Goal: Information Seeking & Learning: Learn about a topic

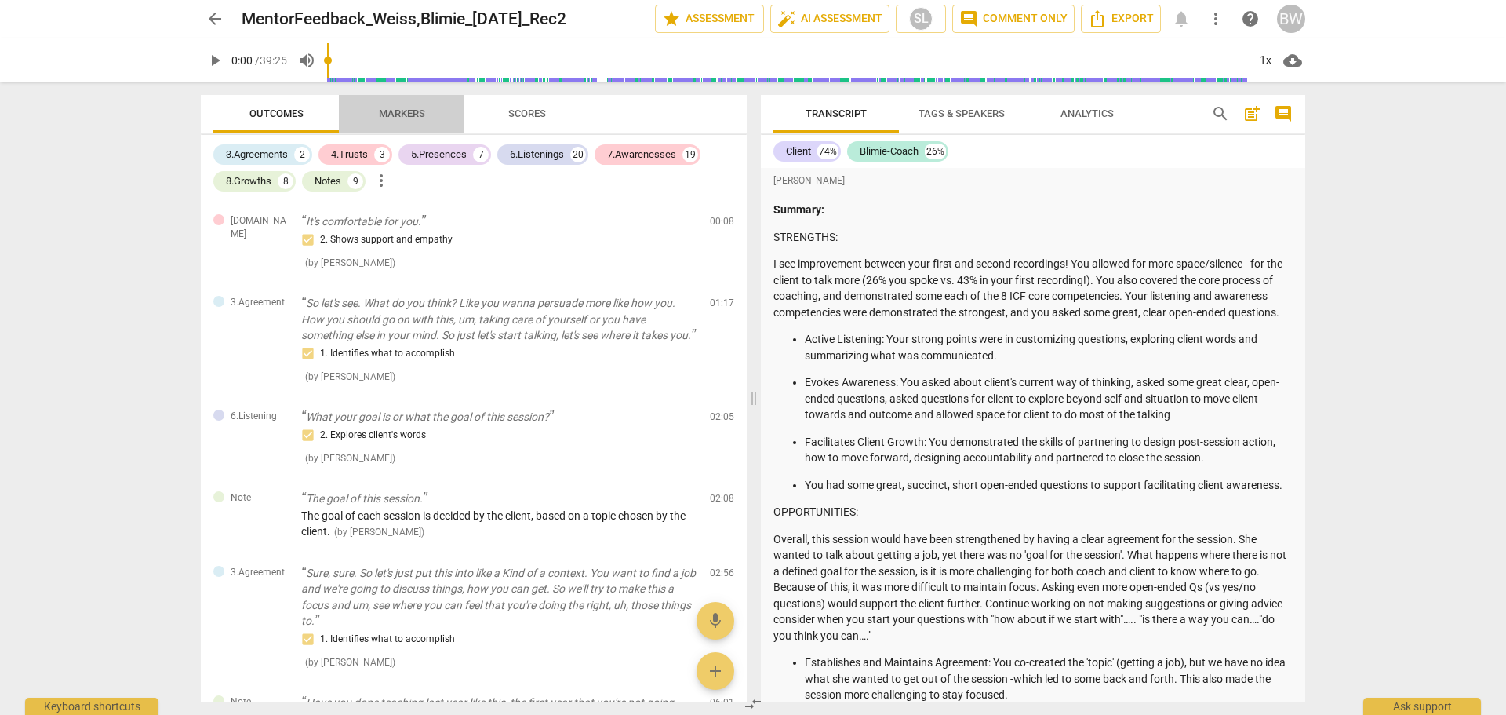
click at [410, 118] on span "Markers" at bounding box center [402, 113] width 46 height 12
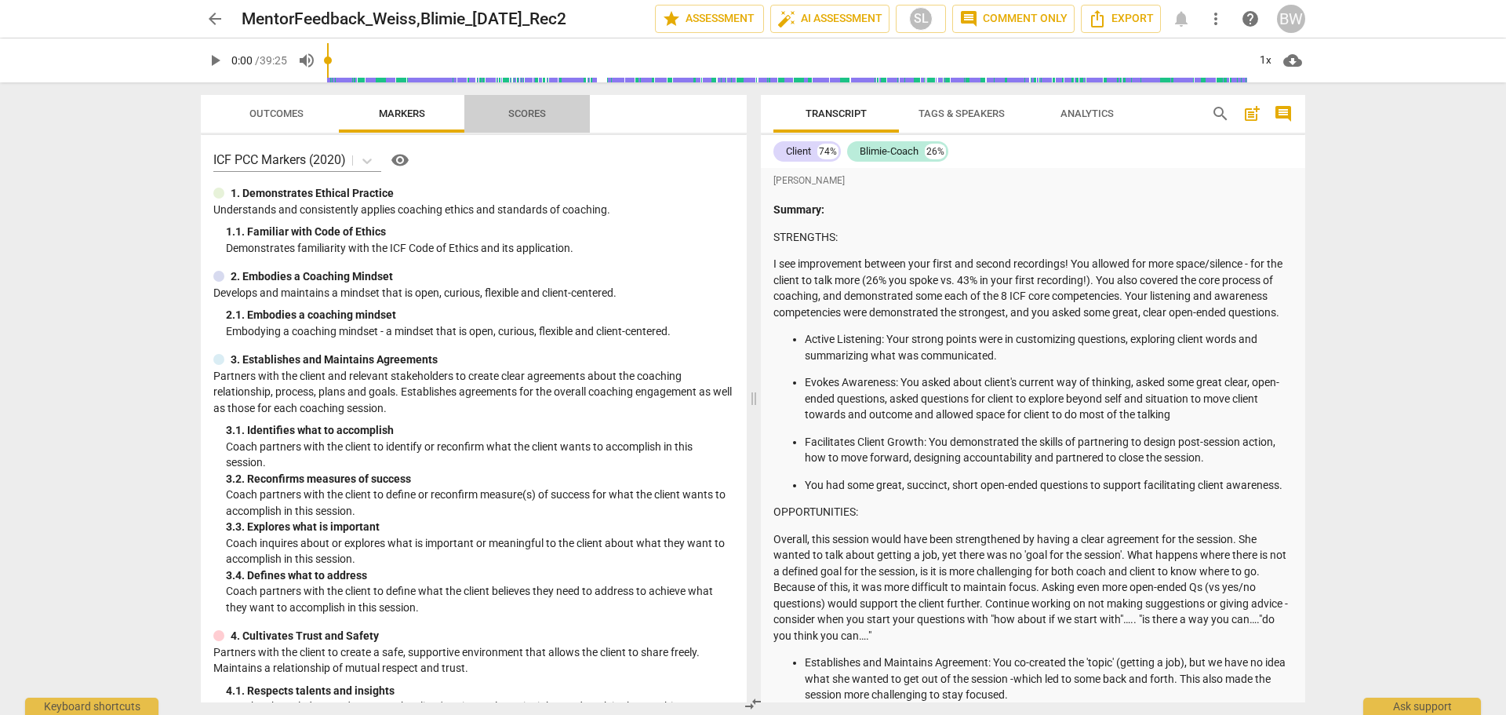
click at [526, 118] on span "Scores" at bounding box center [527, 113] width 38 height 12
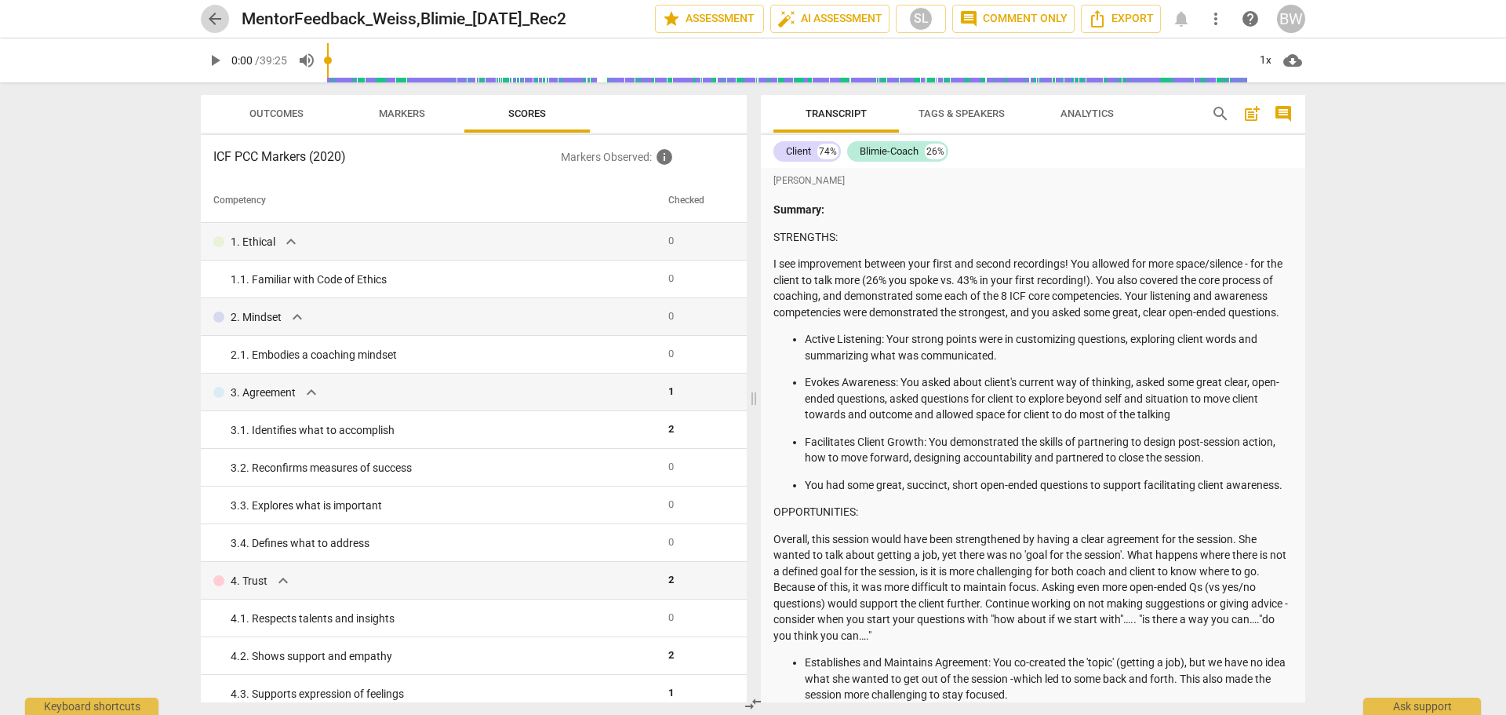
click at [220, 18] on span "arrow_back" at bounding box center [215, 18] width 19 height 19
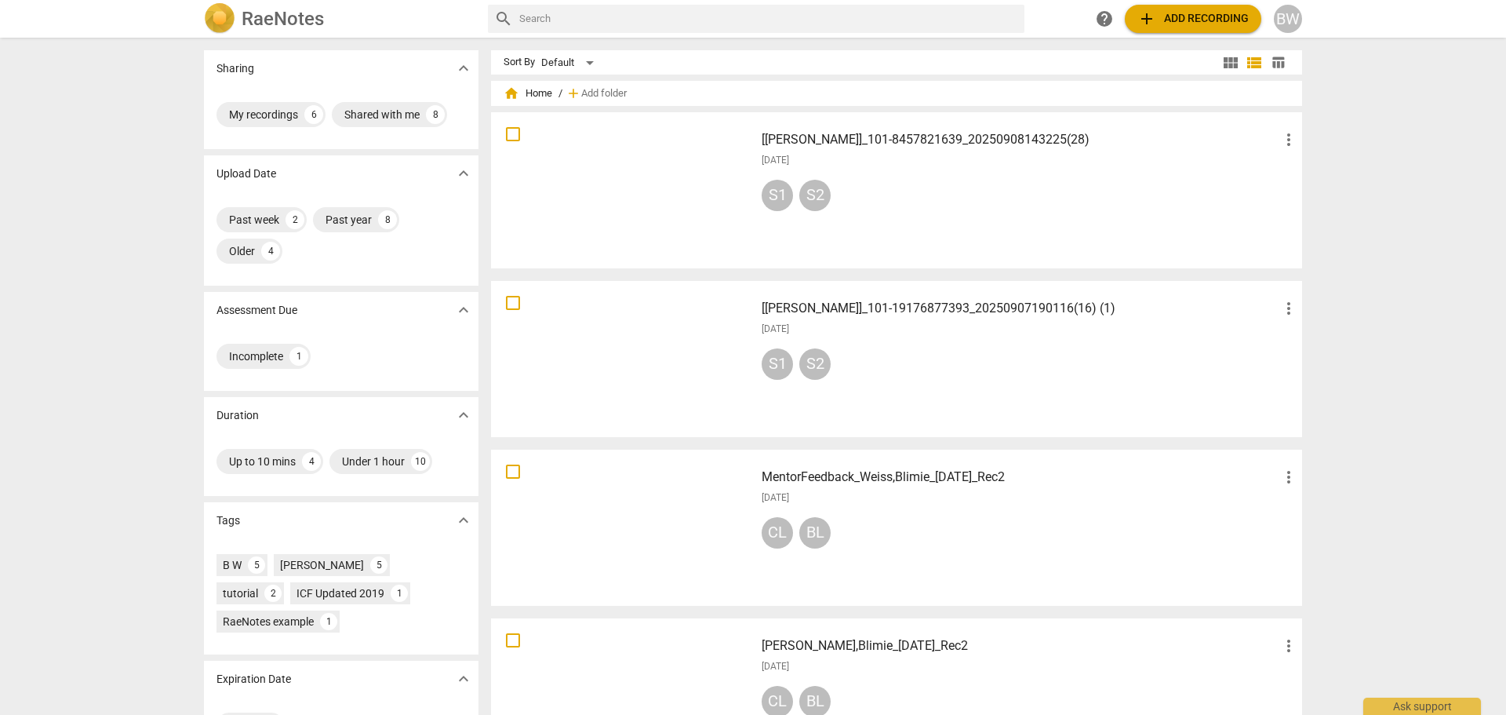
click at [1028, 183] on div "S1 S2" at bounding box center [1030, 199] width 537 height 38
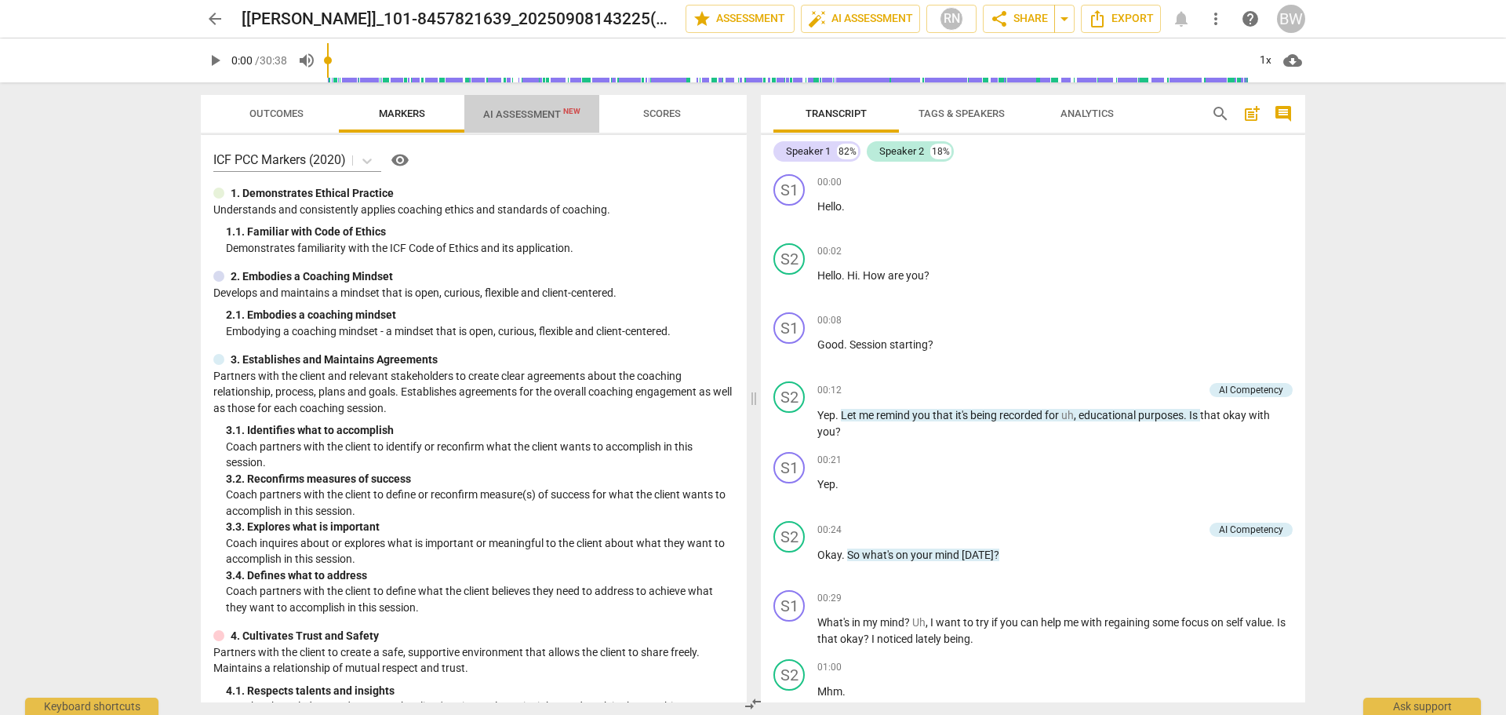
click at [520, 121] on span "AI Assessment New" at bounding box center [532, 114] width 135 height 24
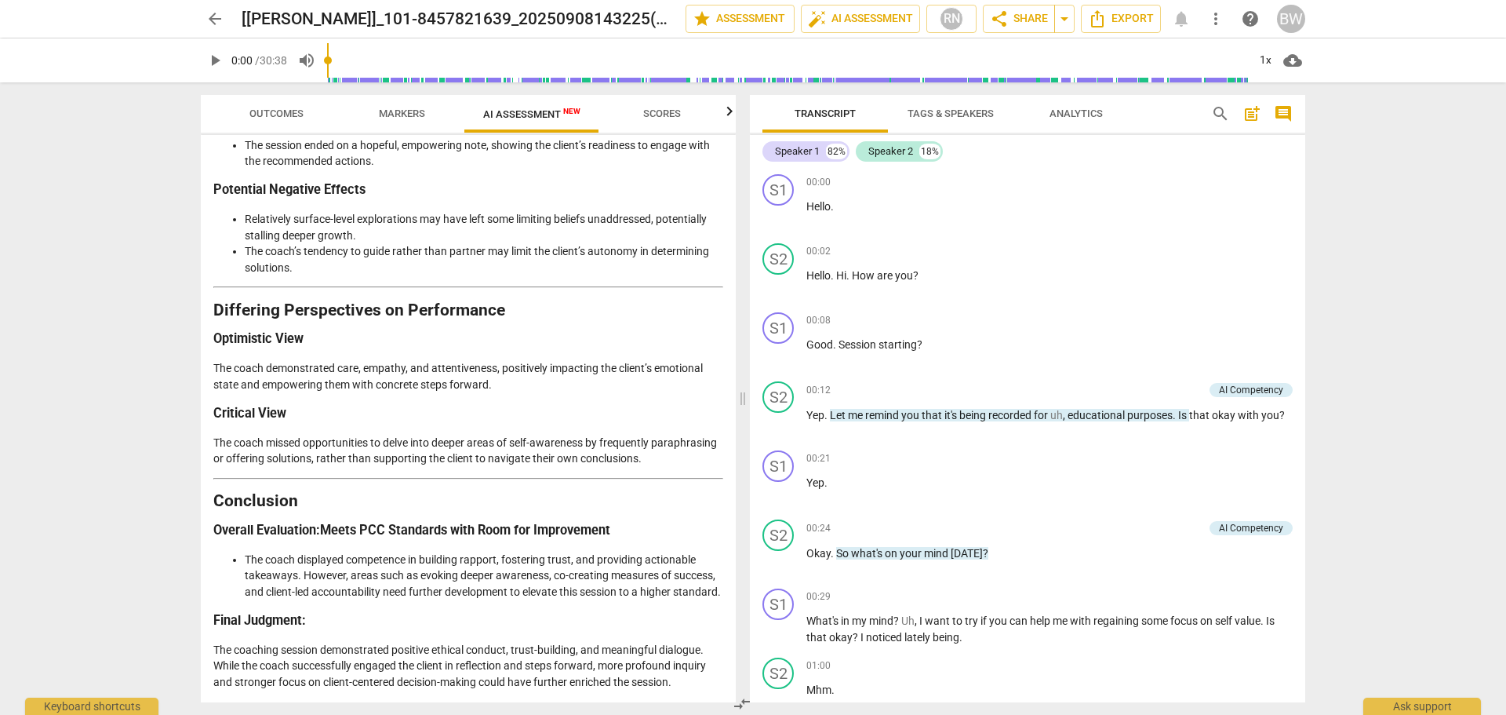
scroll to position [2523, 0]
click at [216, 17] on span "arrow_back" at bounding box center [215, 18] width 19 height 19
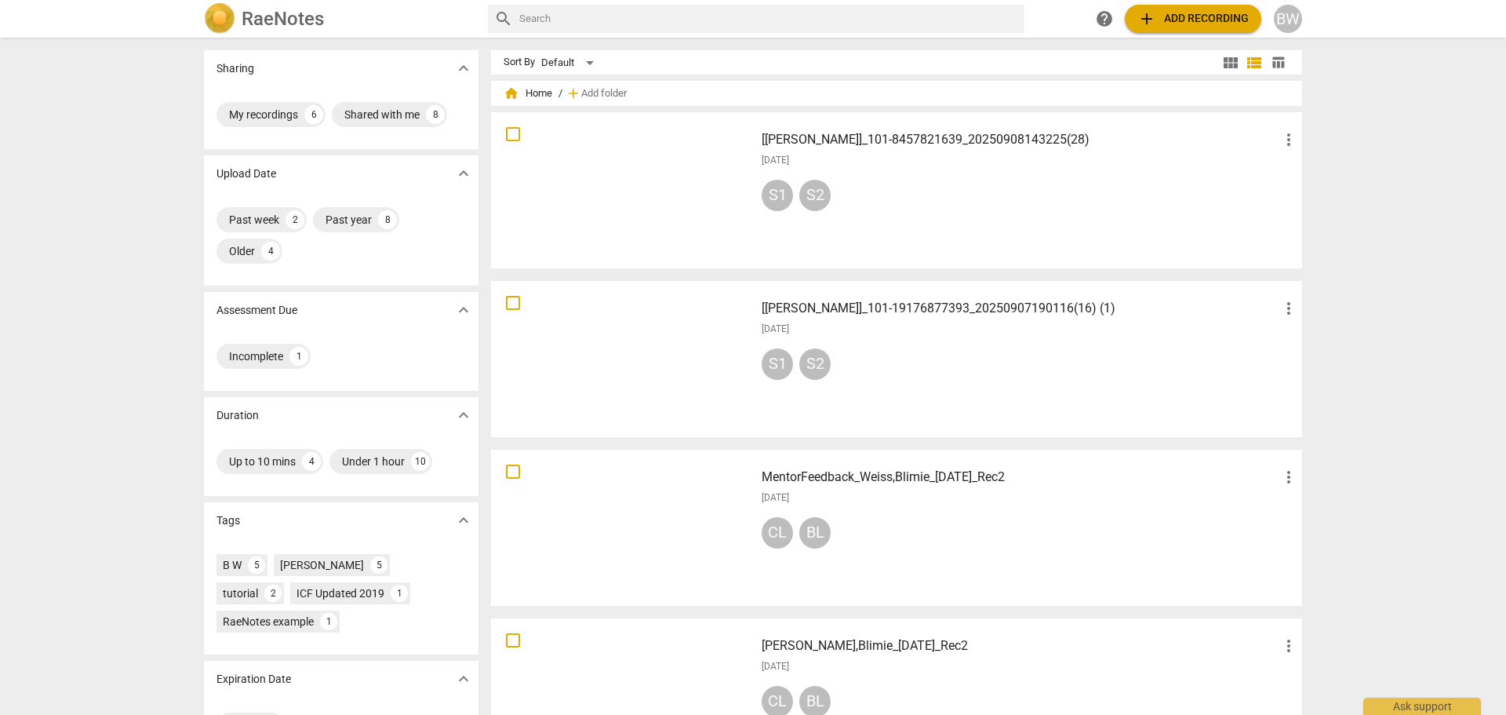
click at [969, 359] on div "S1 S2" at bounding box center [1030, 367] width 537 height 38
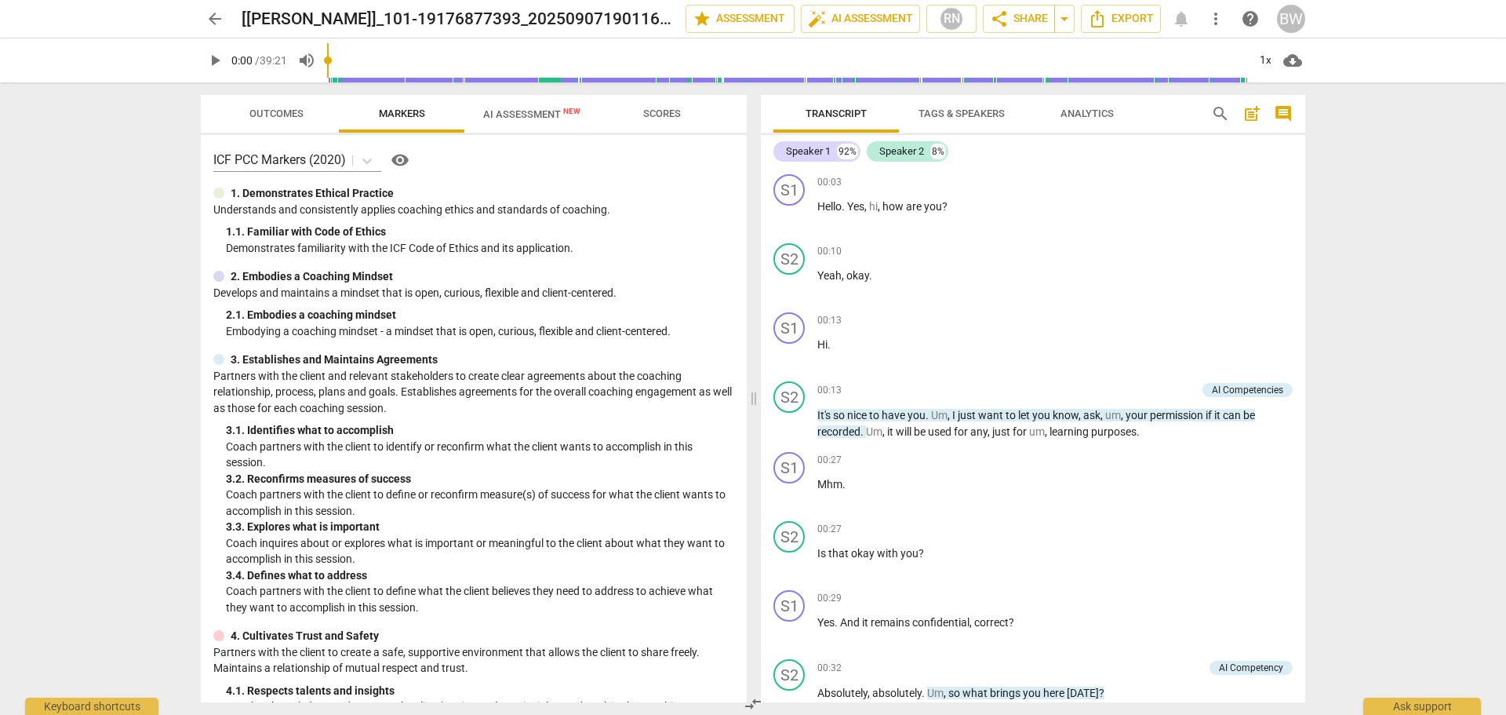
click at [537, 120] on span "AI Assessment New" at bounding box center [531, 114] width 97 height 12
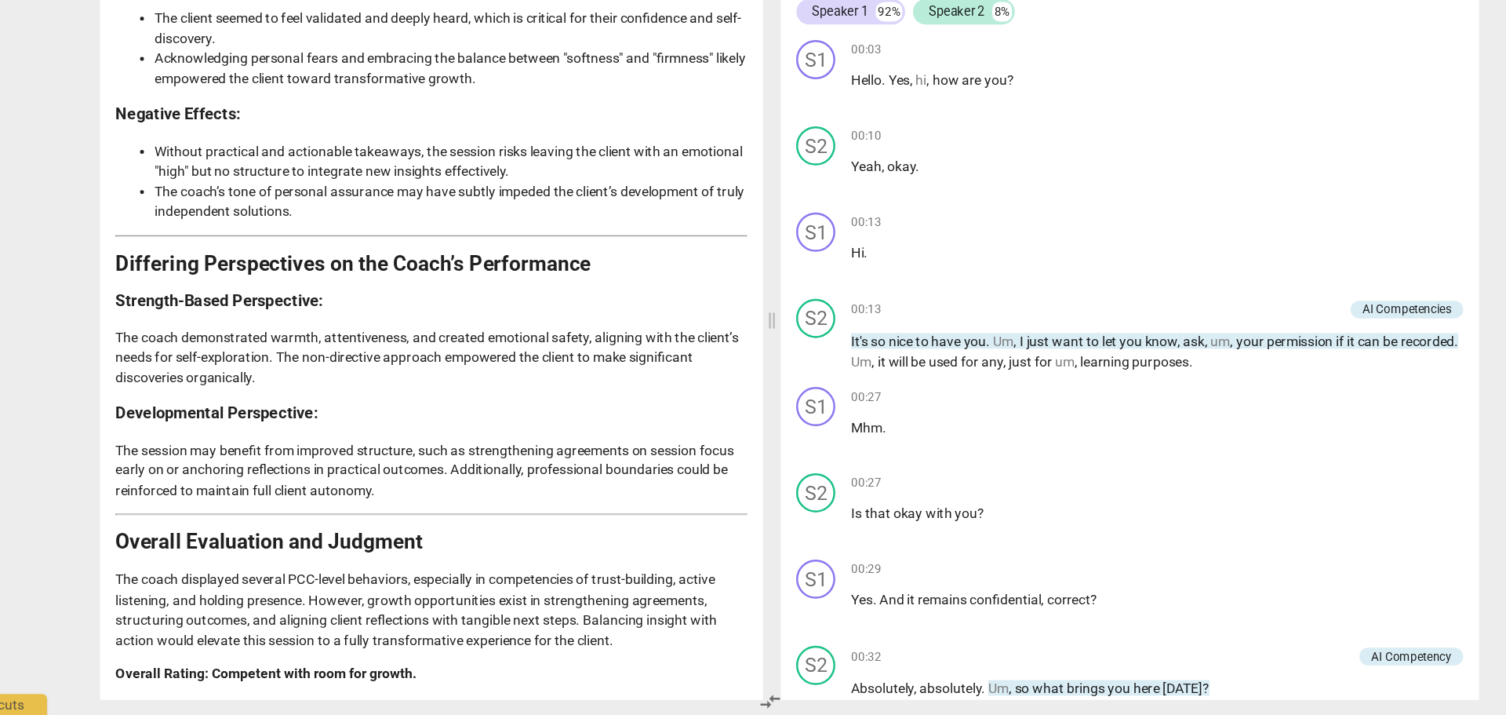
click at [720, 647] on div "Disclaimer: AI can make mistakes. Consult a qualified mentor coach before actin…" at bounding box center [466, 418] width 531 height 567
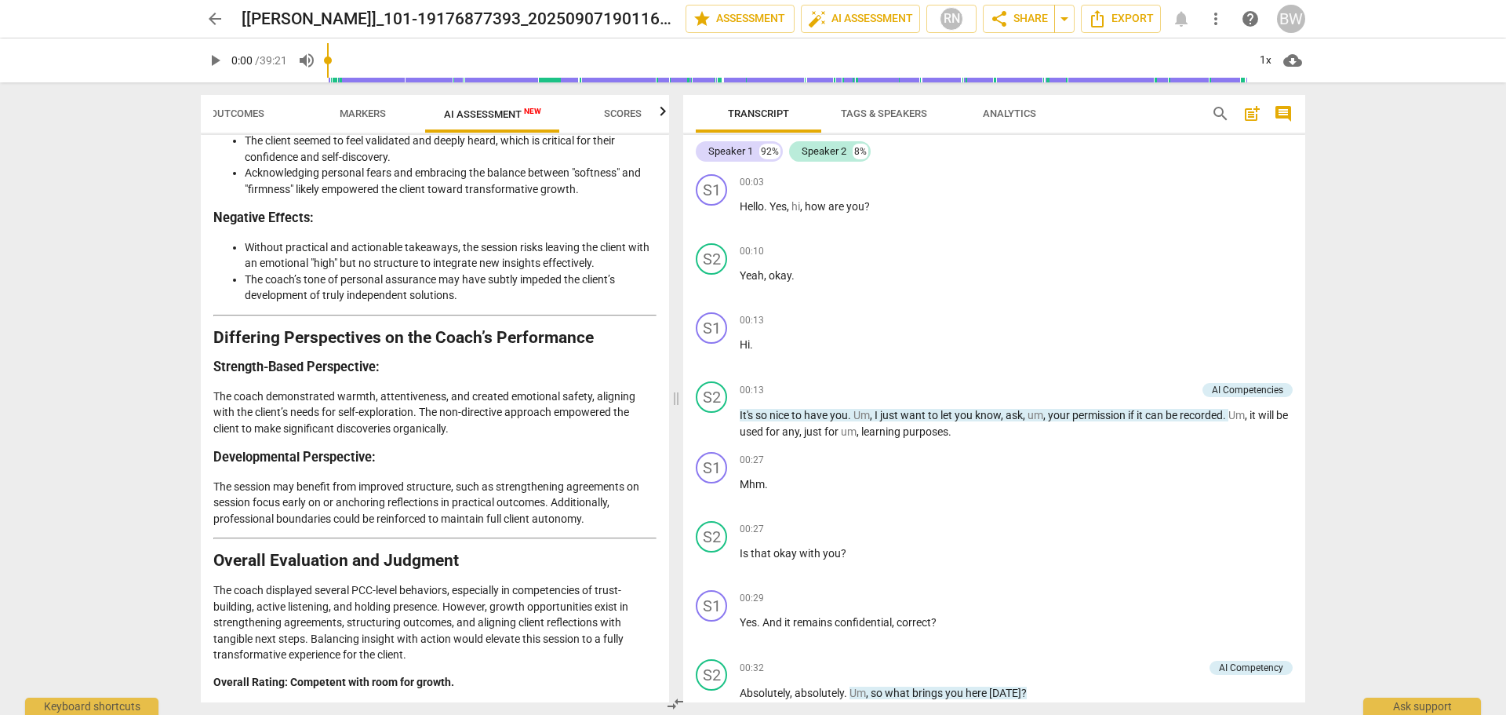
scroll to position [0, 67]
